Goal: Download file/media

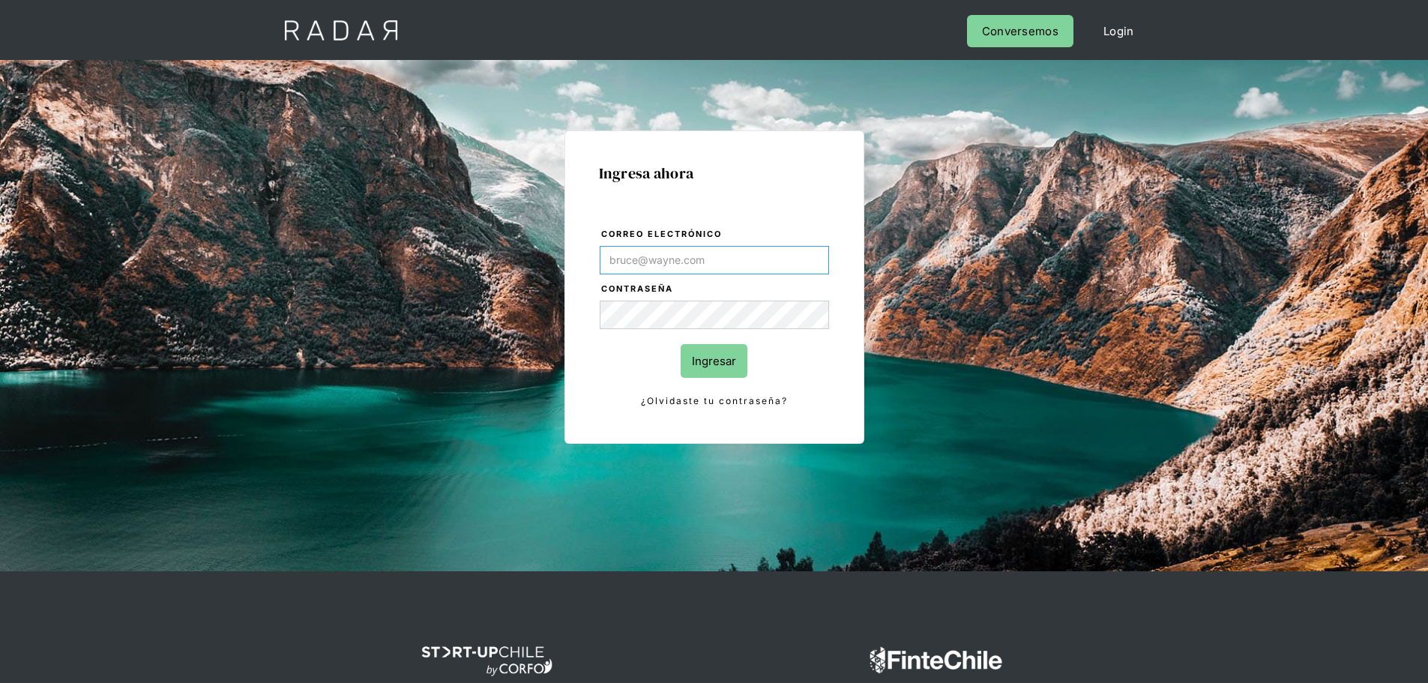
click at [719, 261] on input "Correo electrónico" at bounding box center [714, 260] width 229 height 28
paste input "[EMAIL_ADDRESS][DOMAIN_NAME]"
type input "[EMAIL_ADDRESS][DOMAIN_NAME]"
click at [707, 366] on input "Ingresar" at bounding box center [714, 361] width 67 height 34
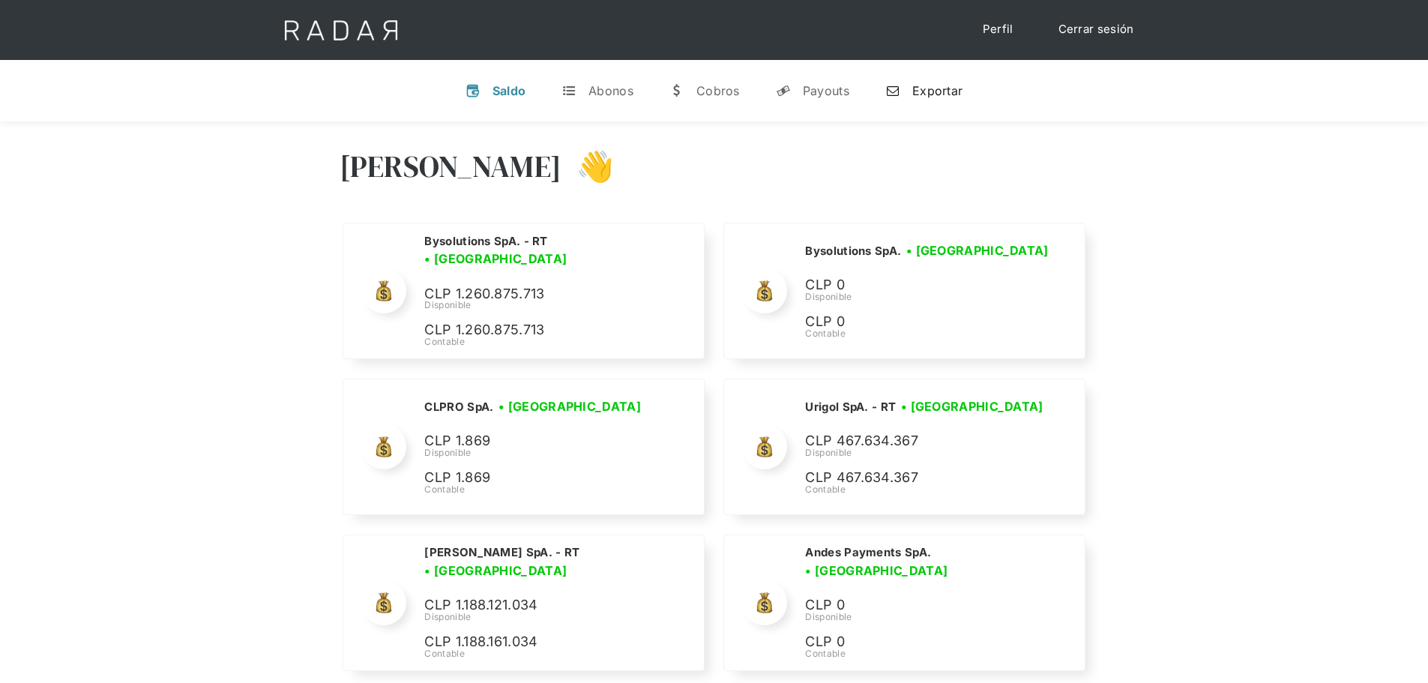
click at [927, 87] on div "Exportar" at bounding box center [937, 90] width 50 height 15
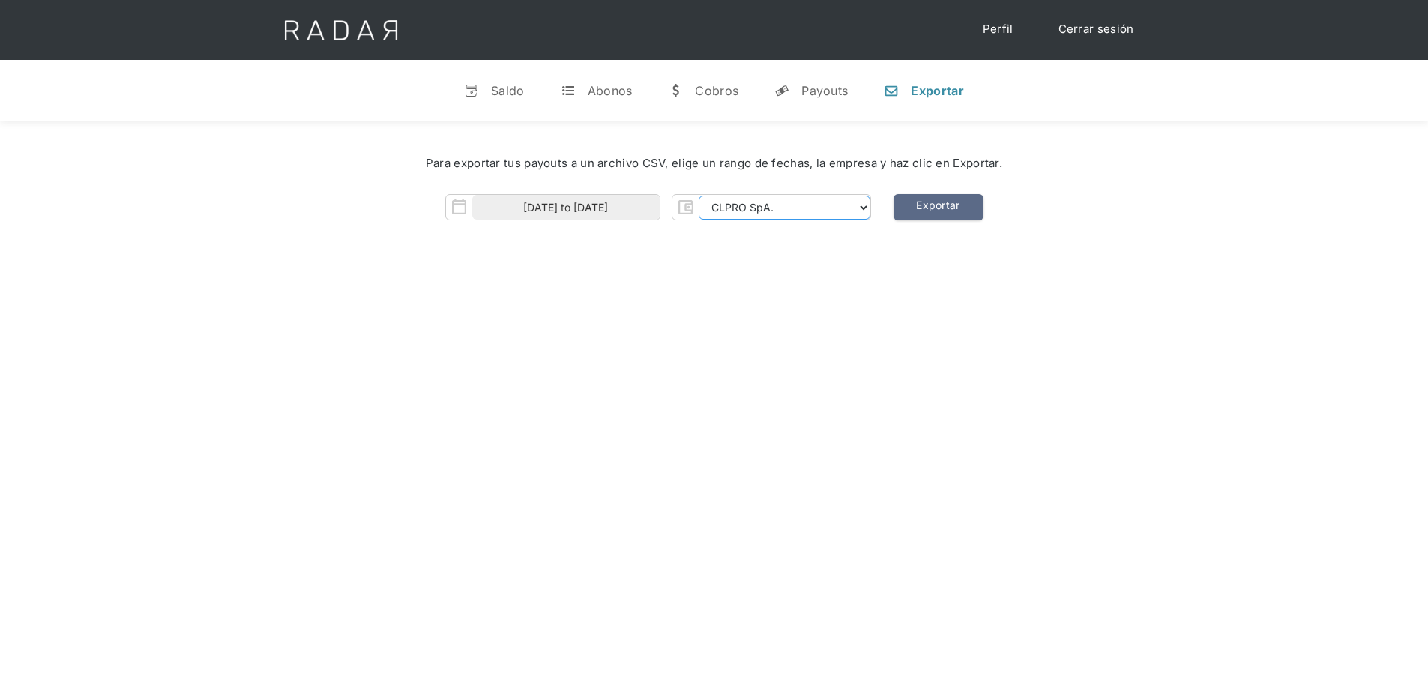
click at [764, 208] on select "CLPRO SpA. Coster SpA. Urigol SpA. Bysolutions SpA. Clmax SpA. Andes Payments S…" at bounding box center [785, 208] width 172 height 24
select select "onekeypayments"
click at [700, 196] on select "CLPRO SpA. Coster SpA. Urigol SpA. Bysolutions SpA. Clmax SpA. Andes Payments S…" at bounding box center [785, 208] width 172 height 24
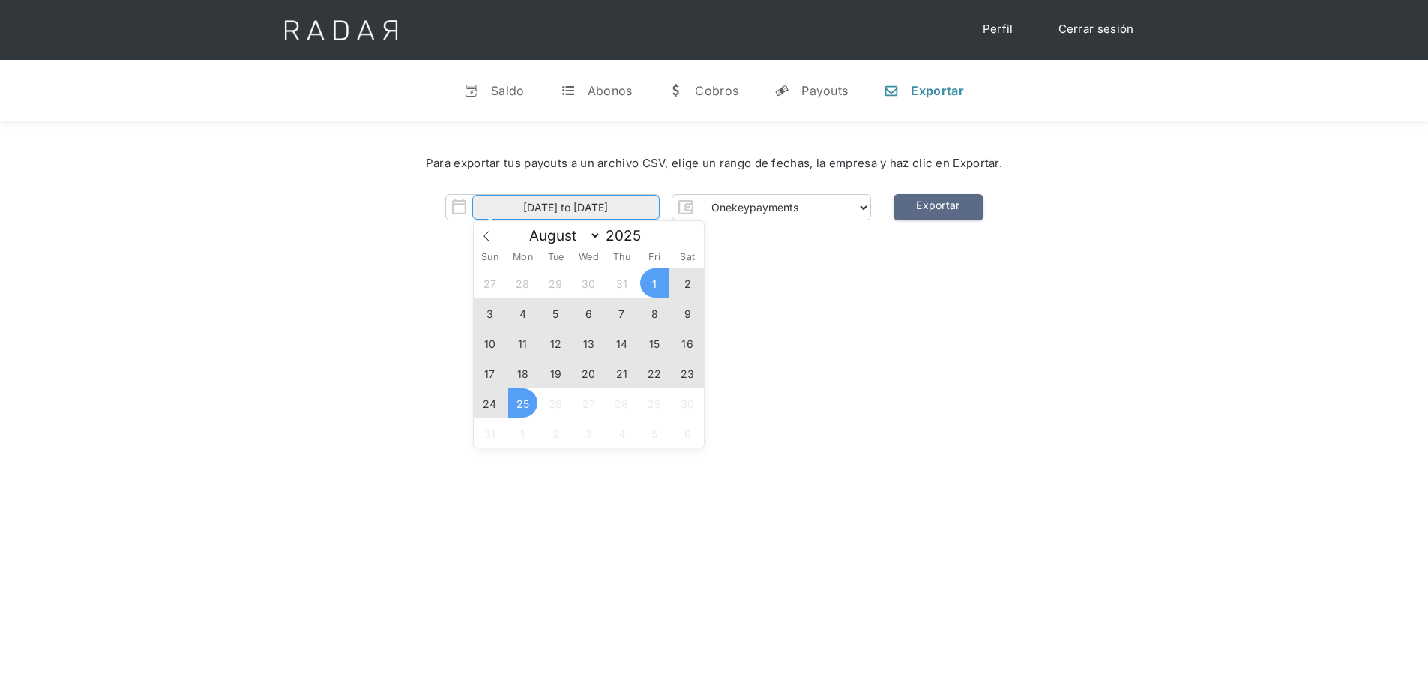
click at [614, 203] on input "01-08-2025 to 25-08-2025" at bounding box center [565, 207] width 187 height 25
click at [484, 238] on icon at bounding box center [486, 236] width 10 height 10
select select "6"
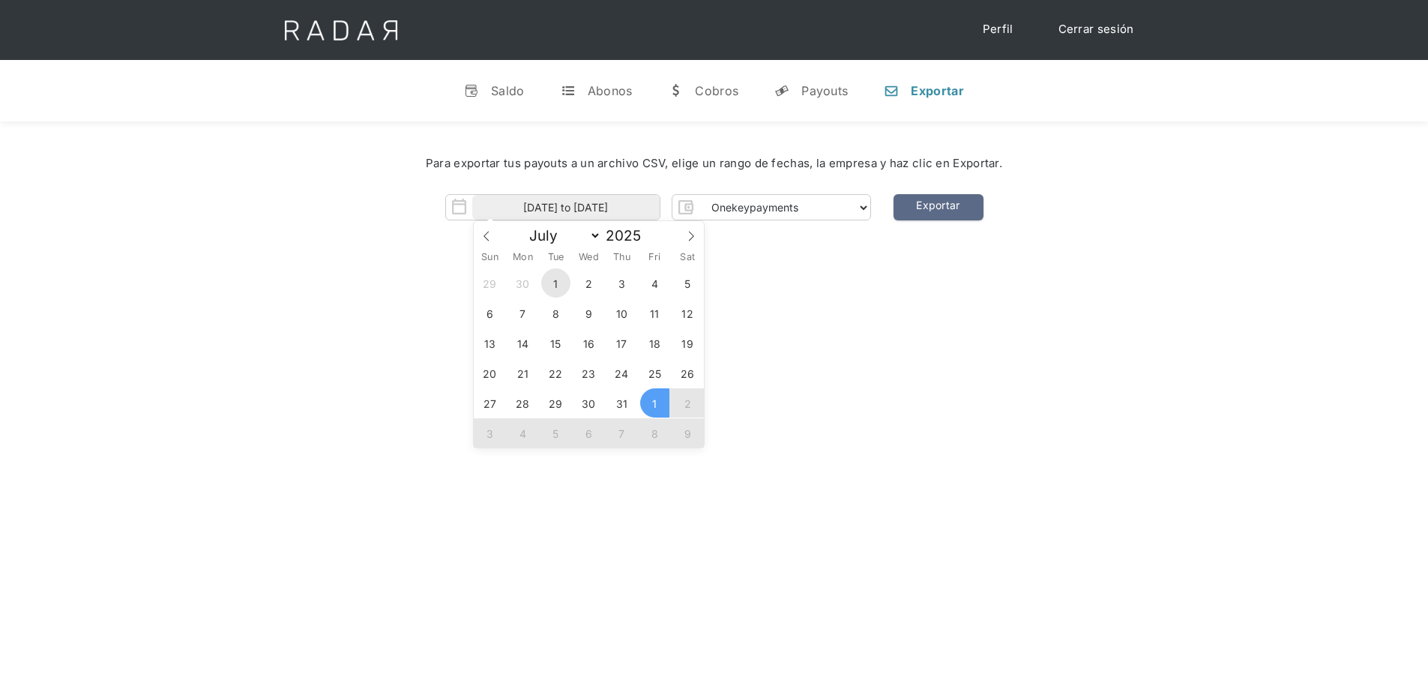
click at [559, 286] on span "1" at bounding box center [555, 282] width 29 height 29
type input "01-07-2025"
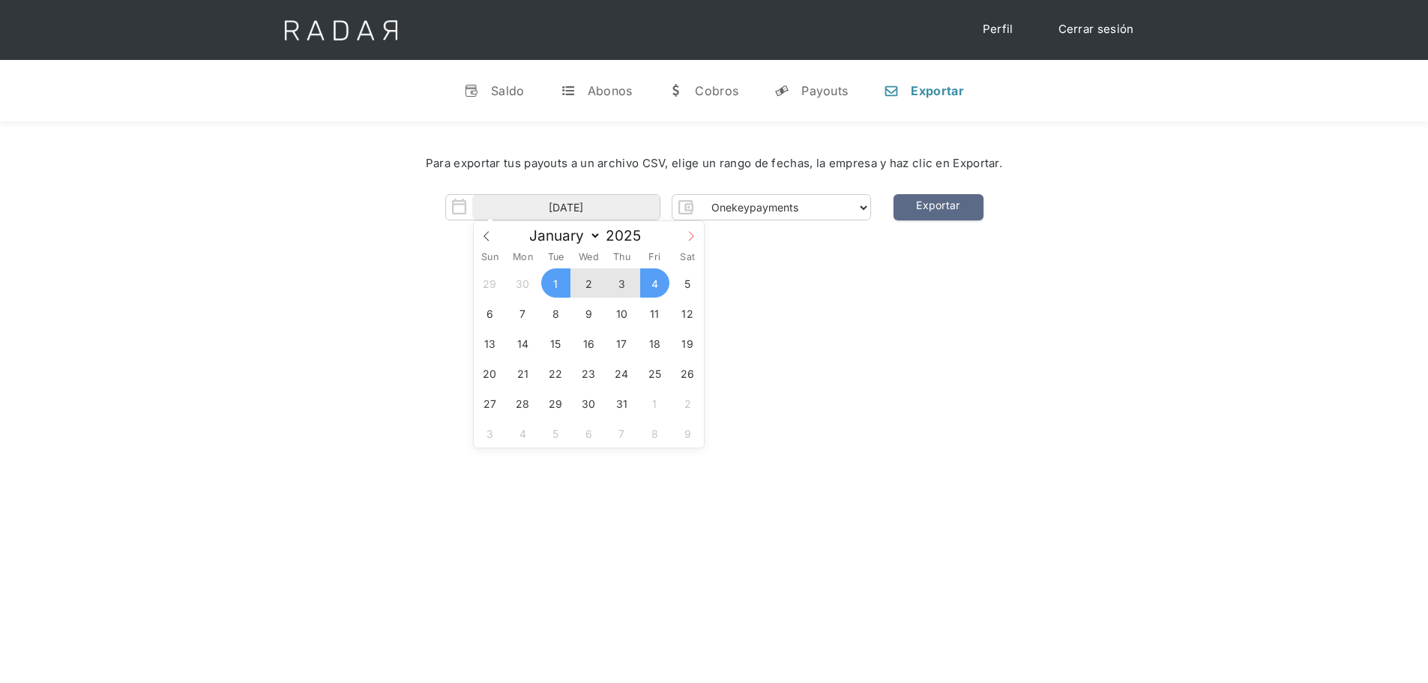
click at [696, 238] on icon at bounding box center [691, 236] width 10 height 10
select select "7"
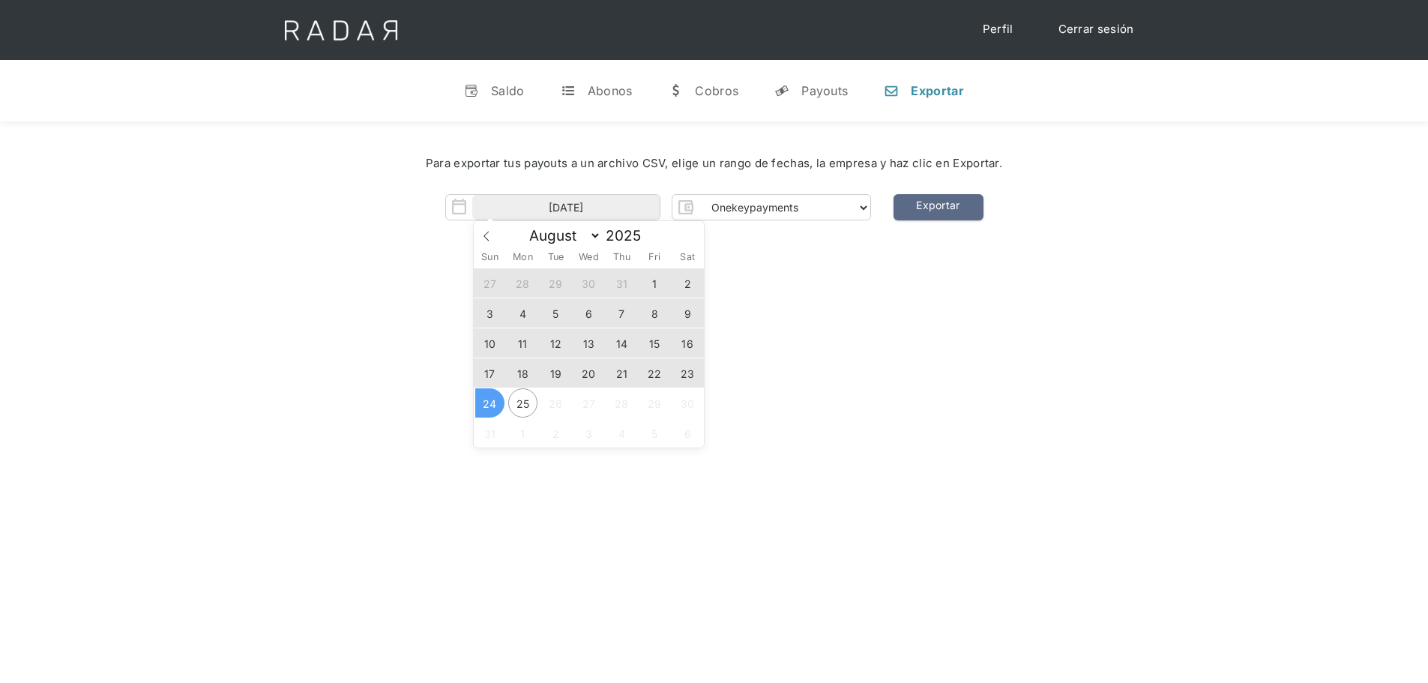
click at [497, 404] on span "24" at bounding box center [489, 402] width 29 height 29
type input "01-07-2025 to 24-08-2025"
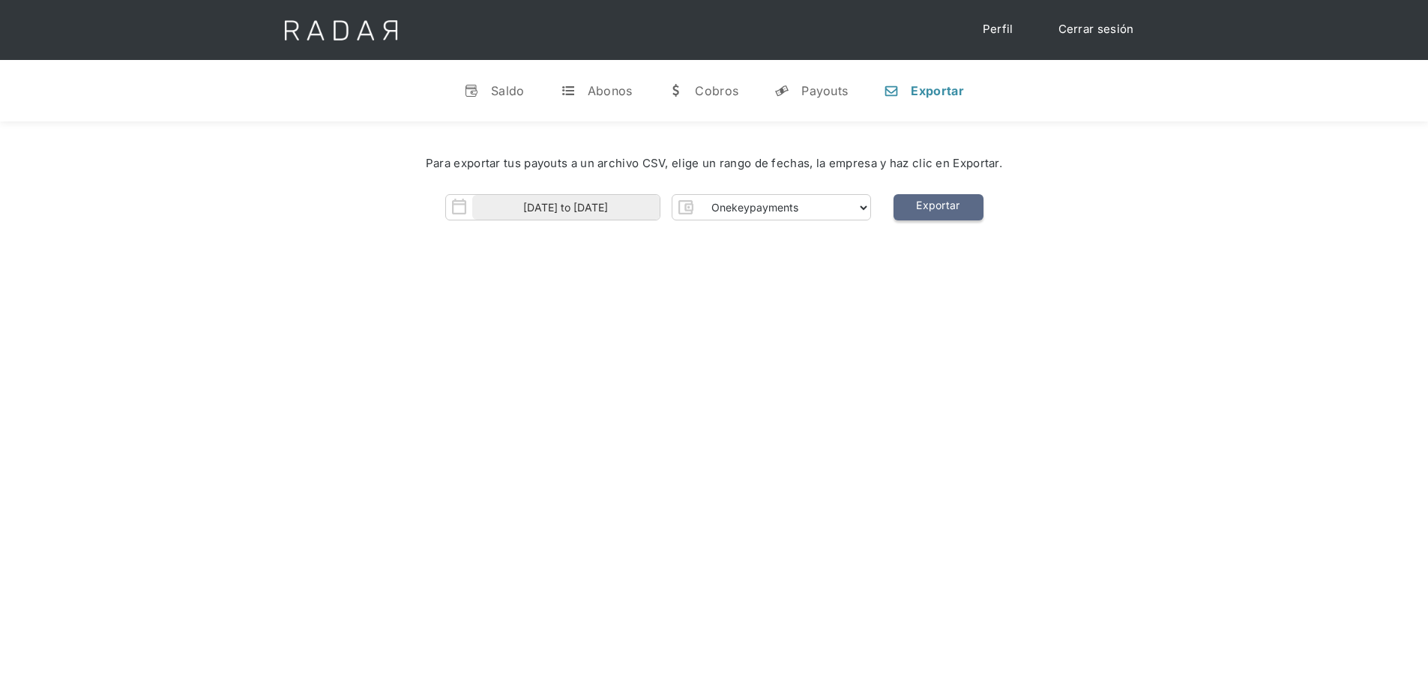
click at [952, 209] on link "Exportar" at bounding box center [939, 207] width 90 height 26
